Goal: Task Accomplishment & Management: Complete application form

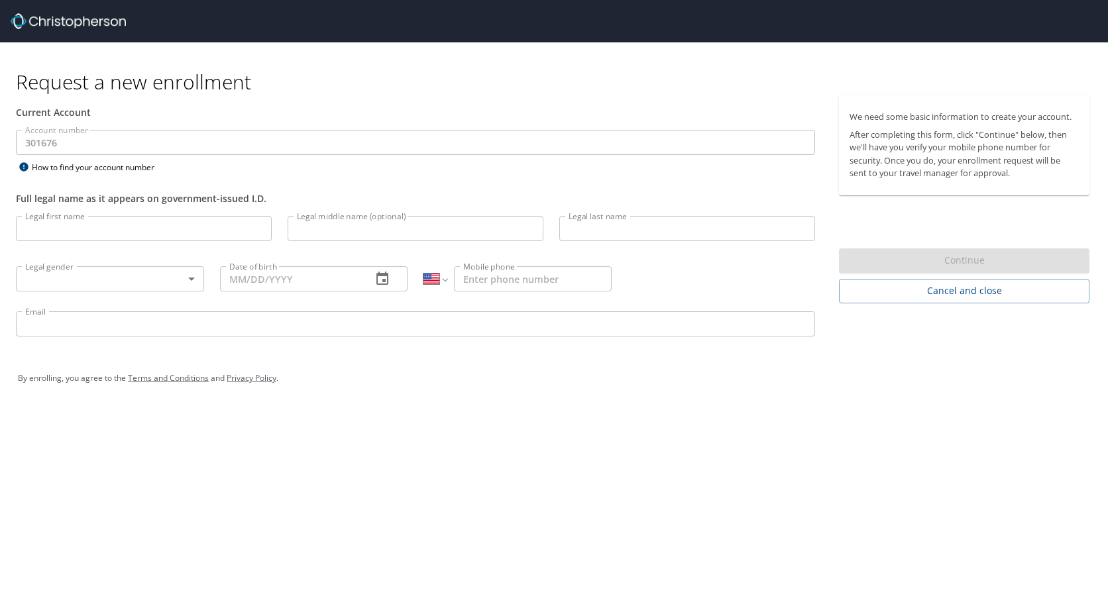
select select "US"
click at [70, 233] on input "Legal first name" at bounding box center [144, 228] width 256 height 25
type input "[PERSON_NAME]"
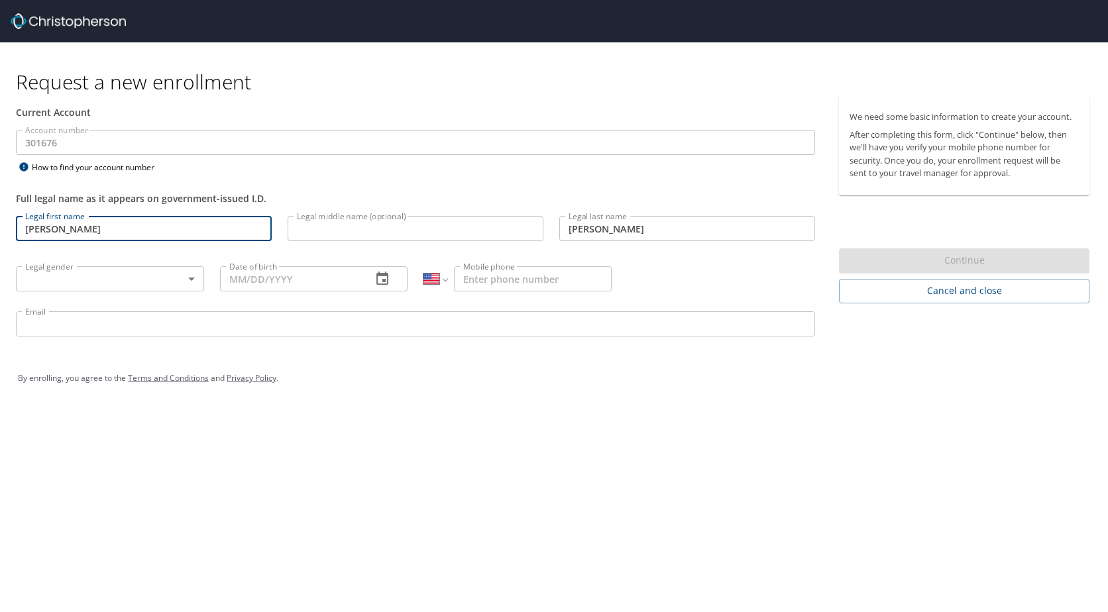
type input "[PHONE_NUMBER]"
type input "[EMAIL_ADDRESS][DOMAIN_NAME]"
drag, startPoint x: 80, startPoint y: 229, endPoint x: 55, endPoint y: 225, distance: 25.5
click at [55, 225] on input "[PERSON_NAME]" at bounding box center [144, 228] width 256 height 25
type input "[PERSON_NAME]"
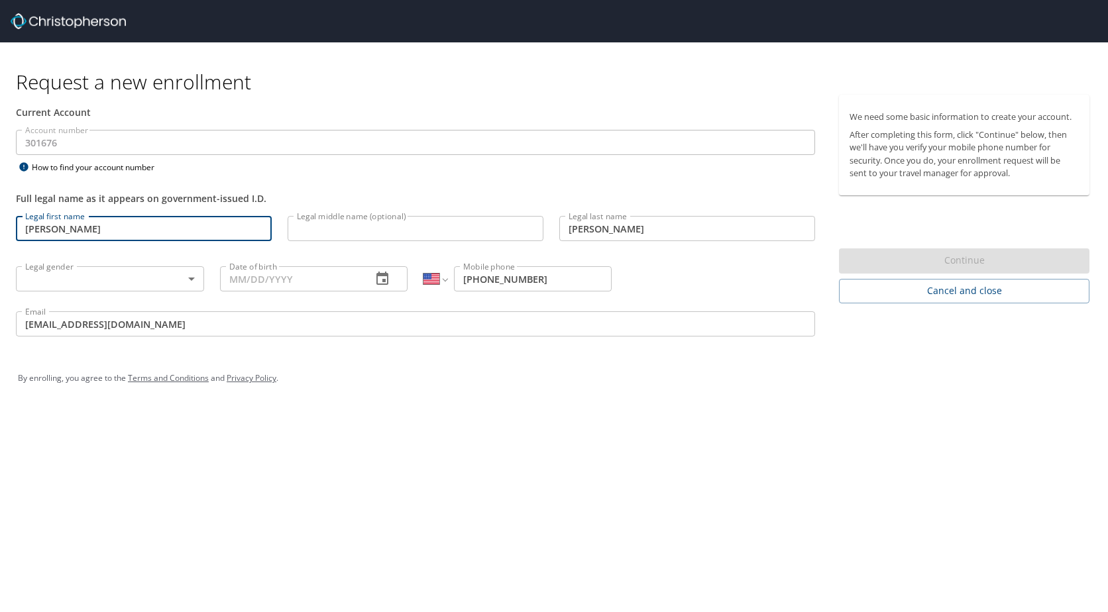
drag, startPoint x: 315, startPoint y: 229, endPoint x: 311, endPoint y: 222, distance: 8.0
click at [315, 229] on input "Legal middle name (optional)" at bounding box center [416, 228] width 256 height 25
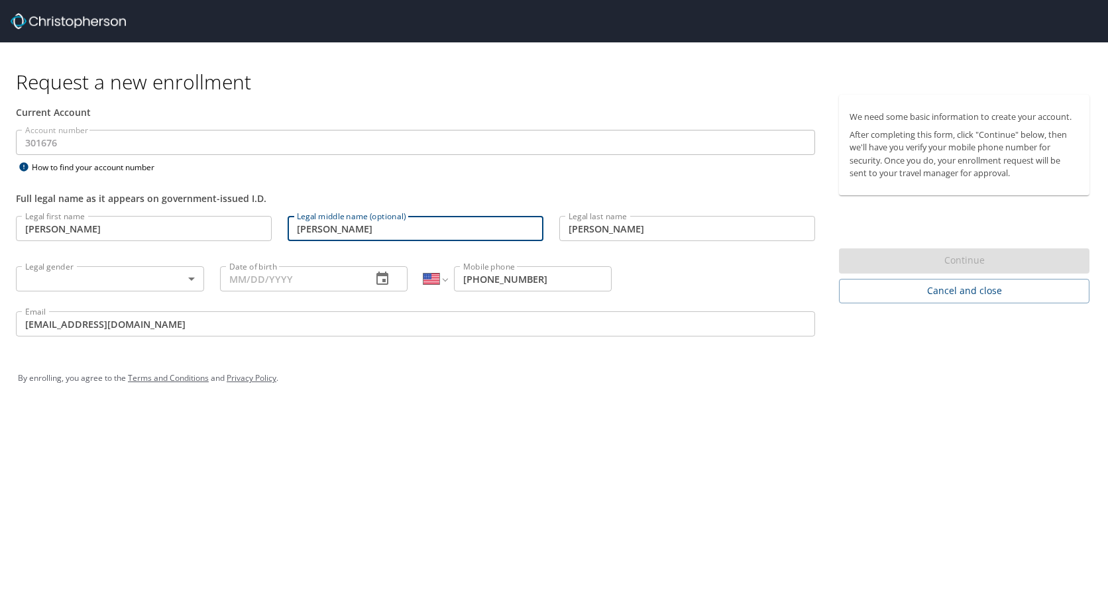
type input "[PERSON_NAME]"
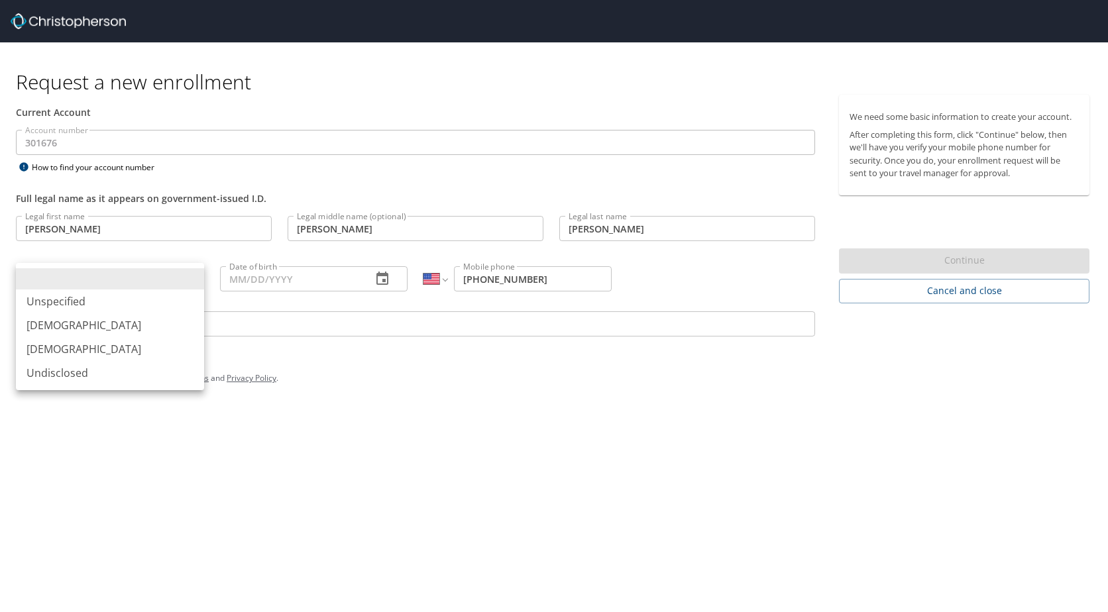
drag, startPoint x: 87, startPoint y: 278, endPoint x: 142, endPoint y: 278, distance: 55.0
click at [91, 278] on body "Request a new enrollment Current Account Account number 301676 Account number H…" at bounding box center [554, 306] width 1108 height 612
click at [83, 347] on li "[DEMOGRAPHIC_DATA]" at bounding box center [110, 349] width 188 height 24
type input "[DEMOGRAPHIC_DATA]"
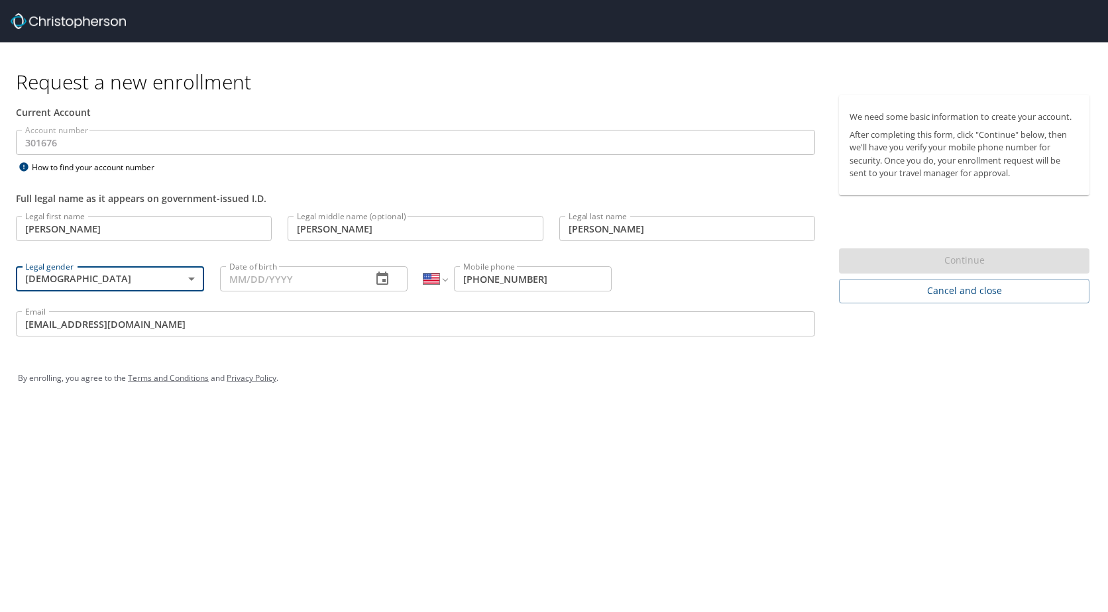
click at [323, 278] on input "Date of birth" at bounding box center [291, 278] width 142 height 25
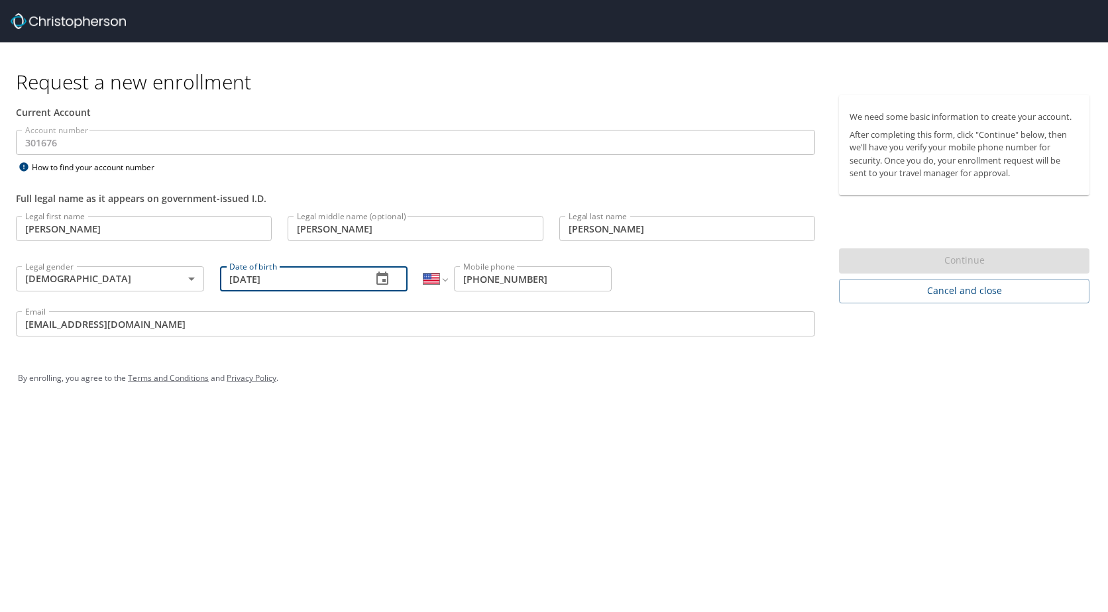
type input "[DATE]"
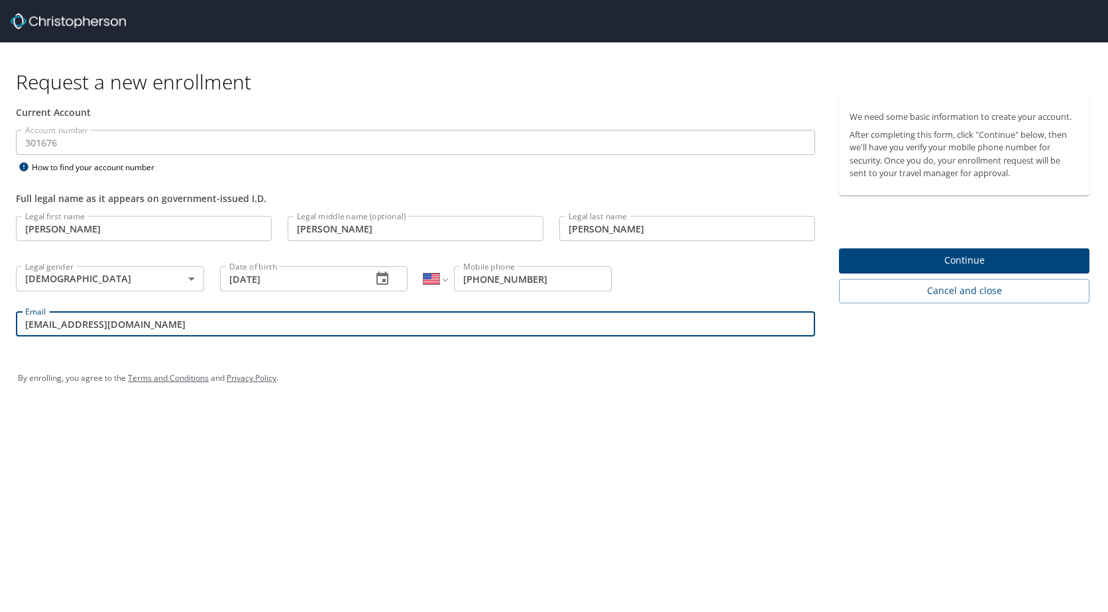
drag, startPoint x: 160, startPoint y: 325, endPoint x: -3, endPoint y: 301, distance: 164.7
click at [0, 301] on html "Request a new enrollment Current Account Account number 301676 Account number H…" at bounding box center [554, 306] width 1108 height 612
type input "[EMAIL_ADDRESS][DOMAIN_NAME]"
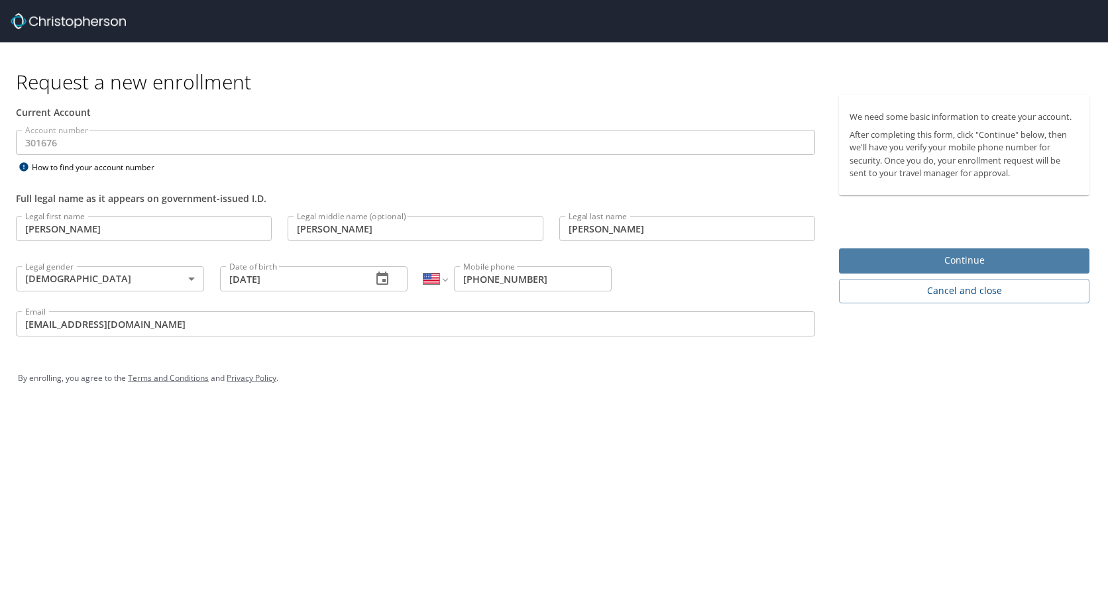
click at [954, 252] on span "Continue" at bounding box center [963, 260] width 229 height 17
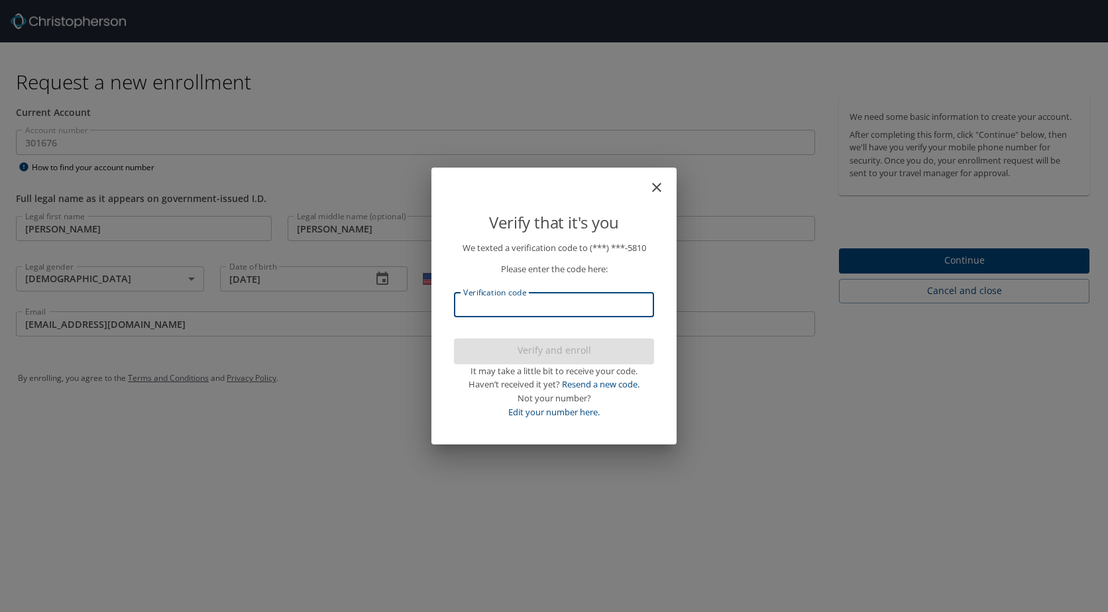
click at [506, 303] on input "Verification code" at bounding box center [554, 304] width 200 height 25
click at [571, 303] on input "Verification code" at bounding box center [554, 304] width 200 height 25
type input "674205"
